Goal: Entertainment & Leisure: Browse casually

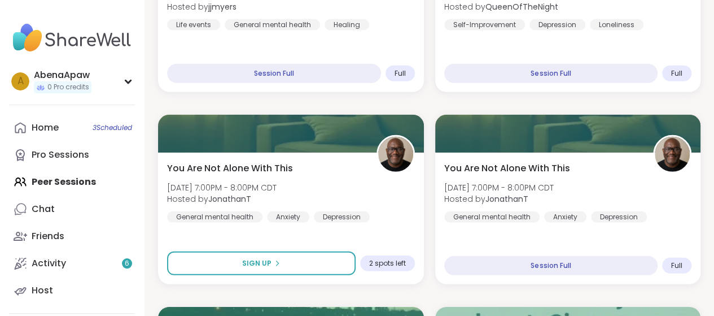
scroll to position [1185, 0]
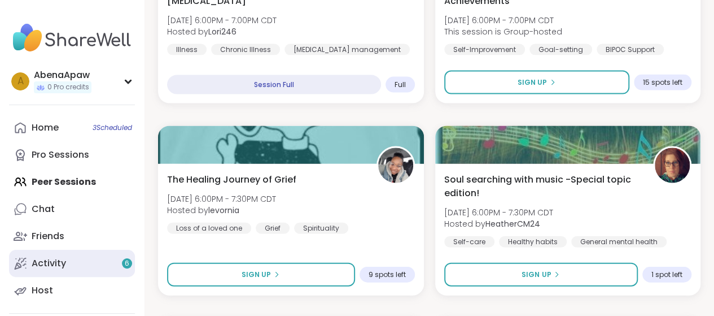
click at [113, 269] on link "Activity 6" at bounding box center [72, 262] width 126 height 27
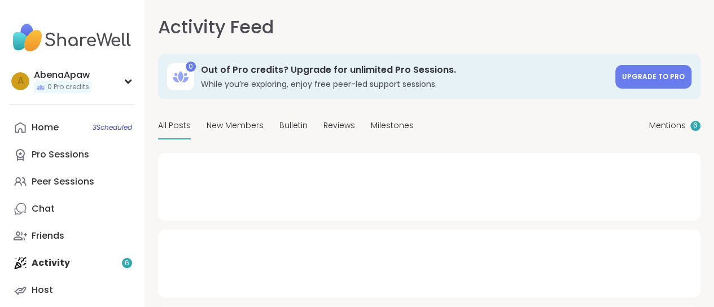
type textarea "*"
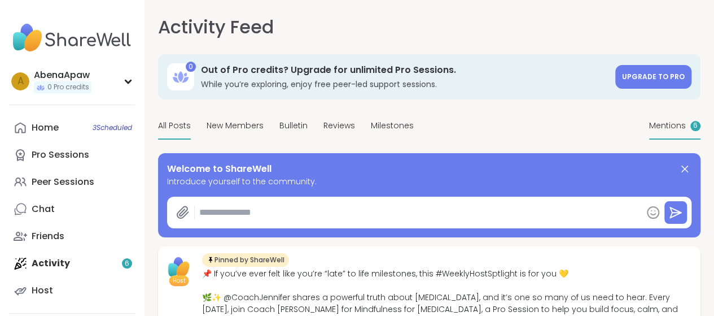
click at [649, 132] on span "Mentions" at bounding box center [667, 126] width 37 height 12
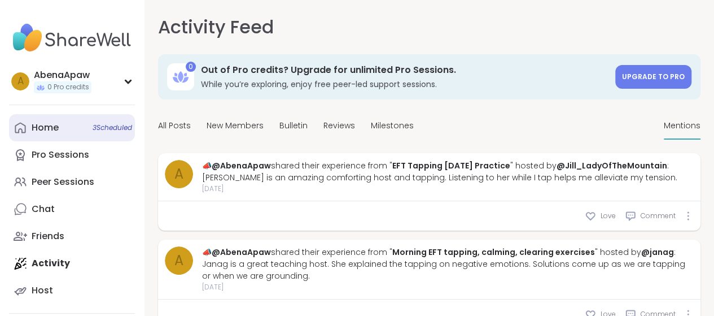
click at [75, 130] on link "Home 3 Scheduled" at bounding box center [72, 127] width 126 height 27
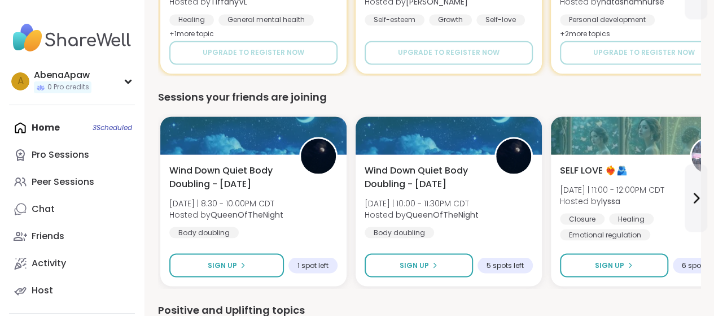
scroll to position [1016, 0]
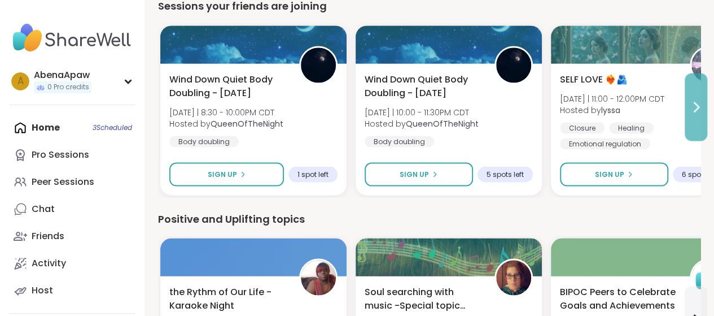
click at [702, 105] on icon at bounding box center [696, 107] width 14 height 14
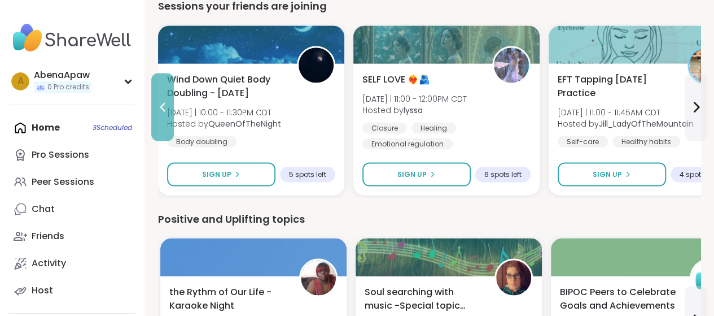
click at [157, 101] on icon at bounding box center [163, 107] width 14 height 14
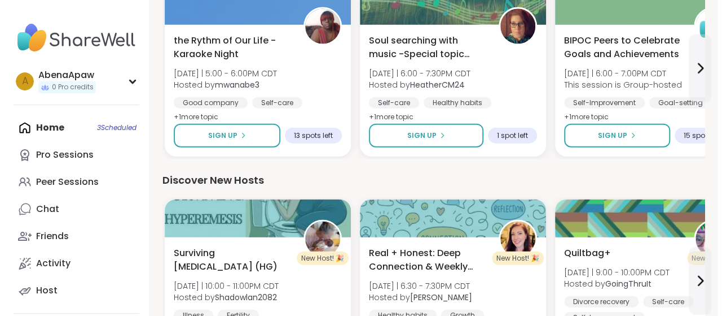
scroll to position [1243, 0]
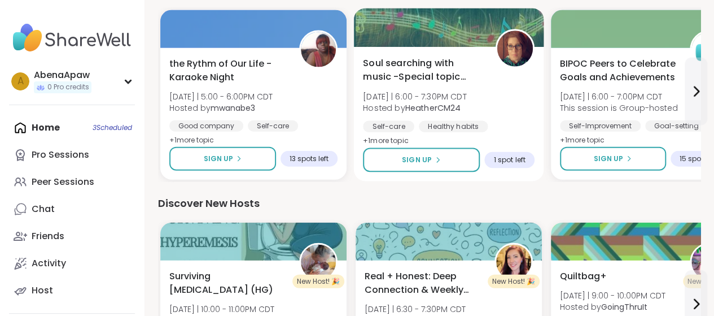
click at [419, 74] on span "Soul searching with music -Special topic edition!" at bounding box center [423, 70] width 120 height 28
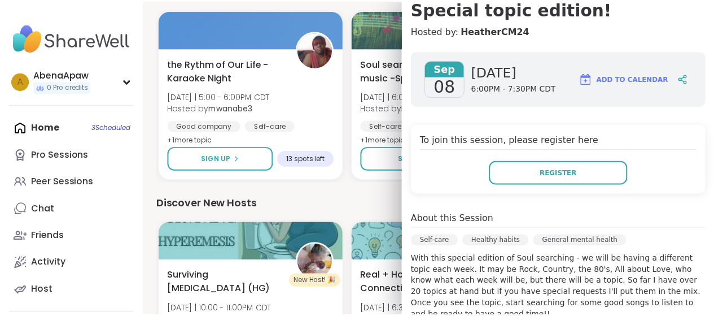
scroll to position [0, 0]
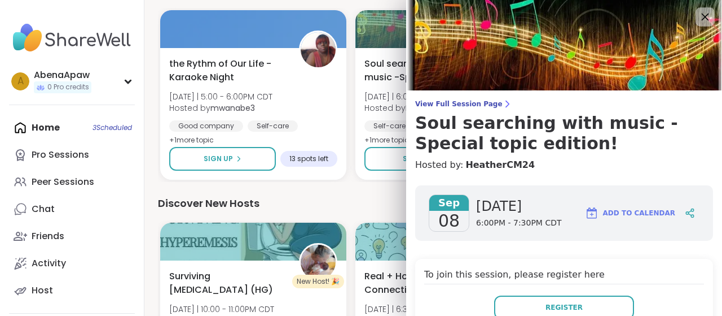
click at [698, 16] on icon at bounding box center [705, 17] width 14 height 14
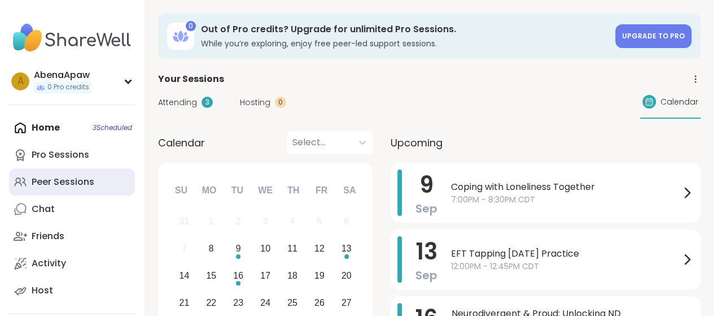
click at [41, 169] on link "Peer Sessions" at bounding box center [72, 181] width 126 height 27
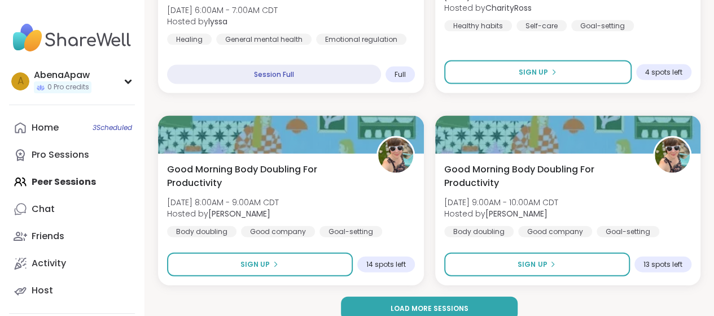
scroll to position [3322, 0]
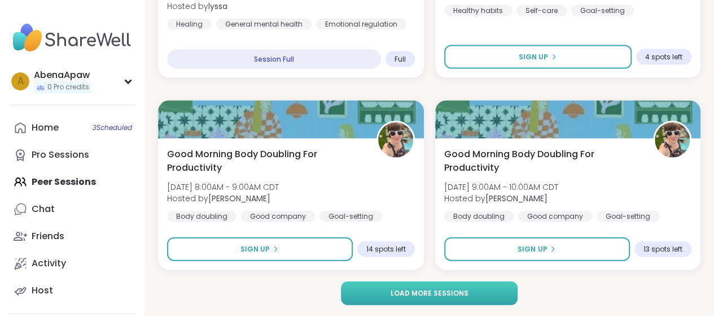
click at [435, 286] on button "Load more sessions" at bounding box center [429, 293] width 176 height 24
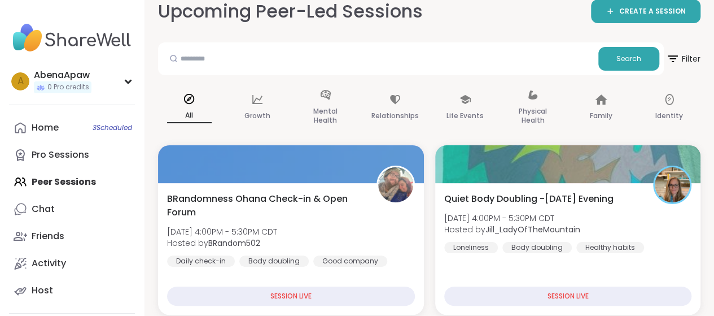
scroll to position [0, 0]
